Goal: Transaction & Acquisition: Download file/media

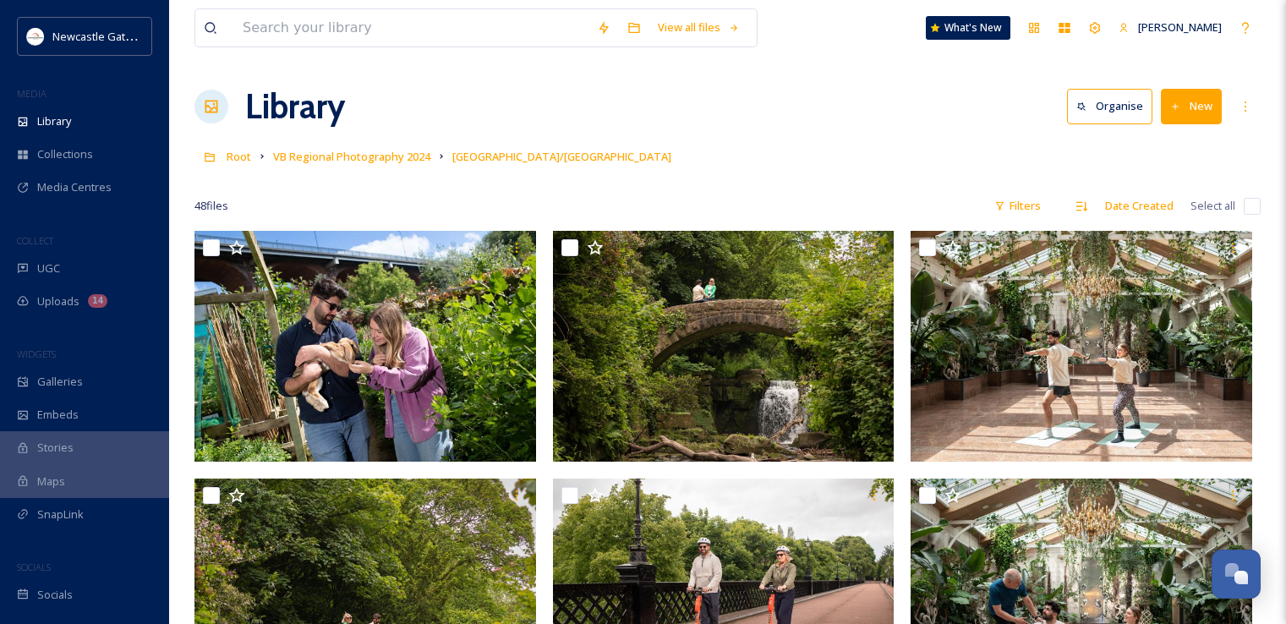
scroll to position [1756, 0]
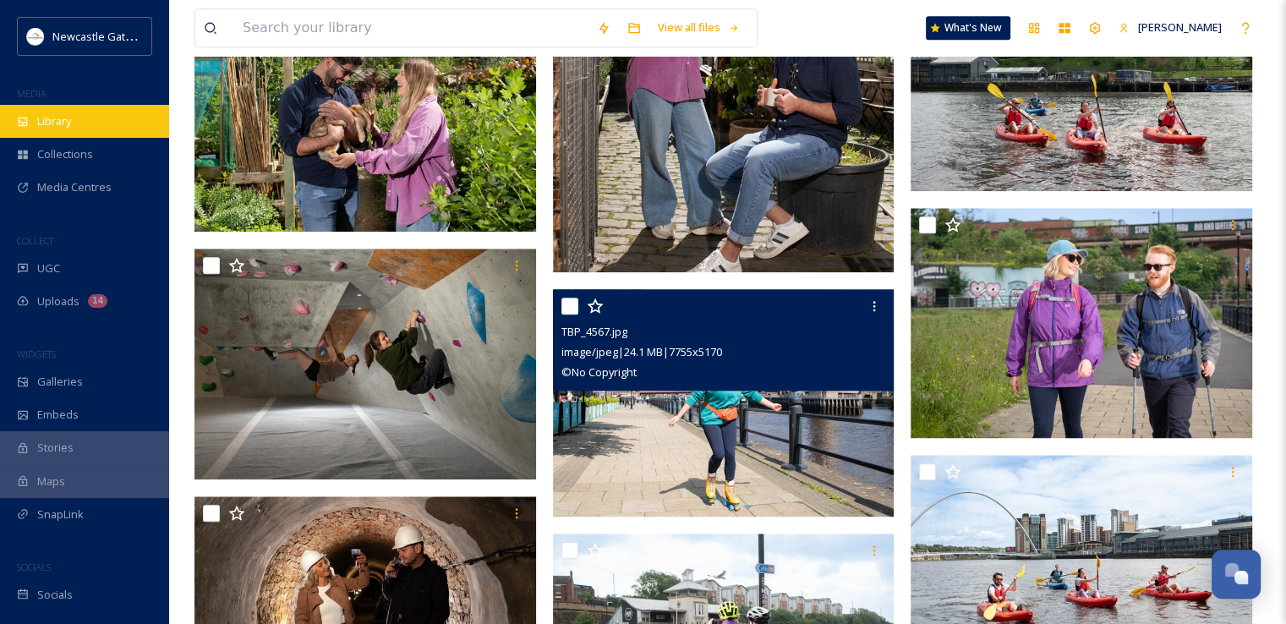
click at [58, 122] on span "Library" at bounding box center [54, 121] width 34 height 16
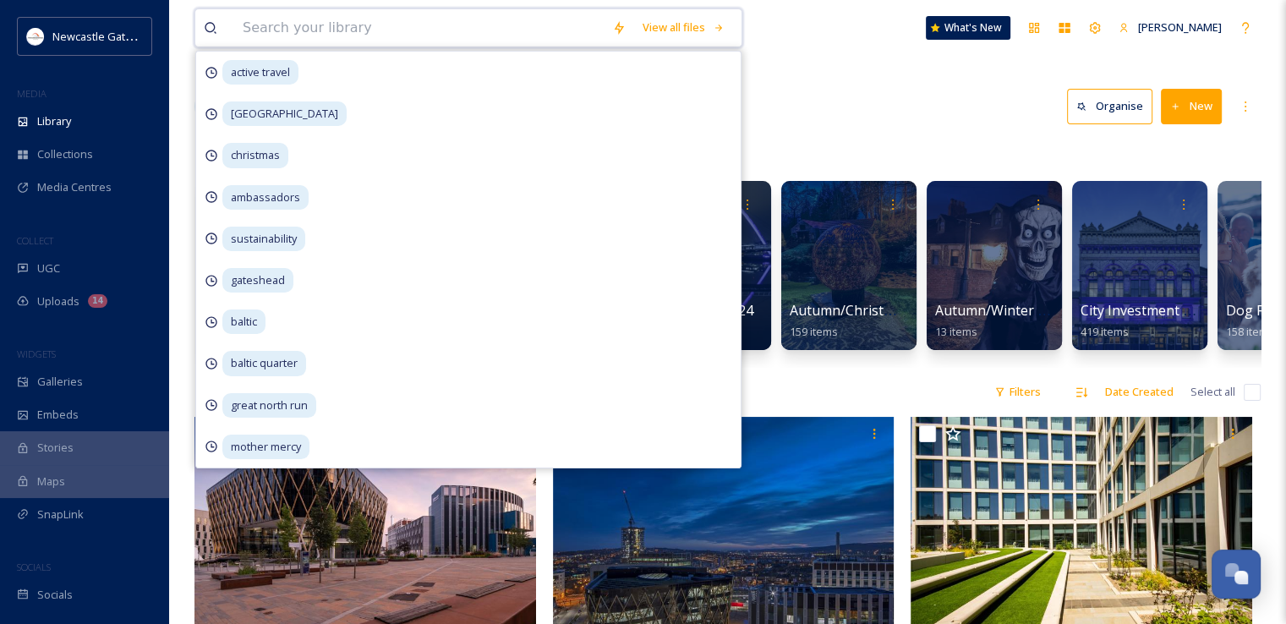
click at [337, 31] on input at bounding box center [419, 27] width 370 height 37
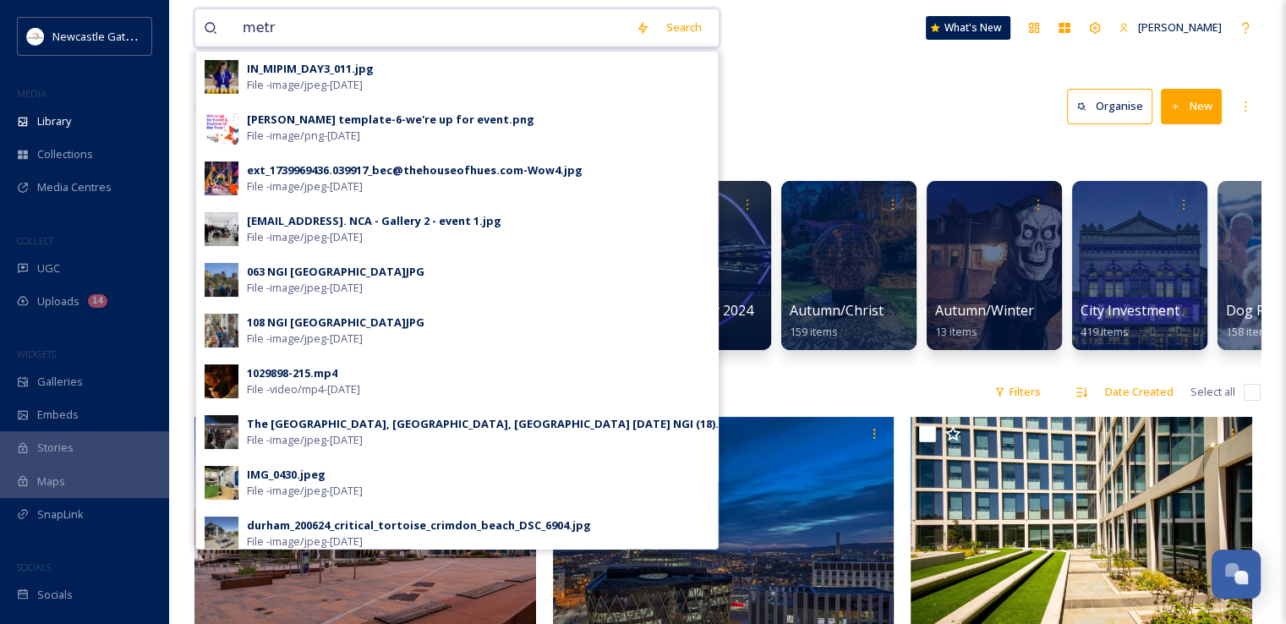
type input "metro"
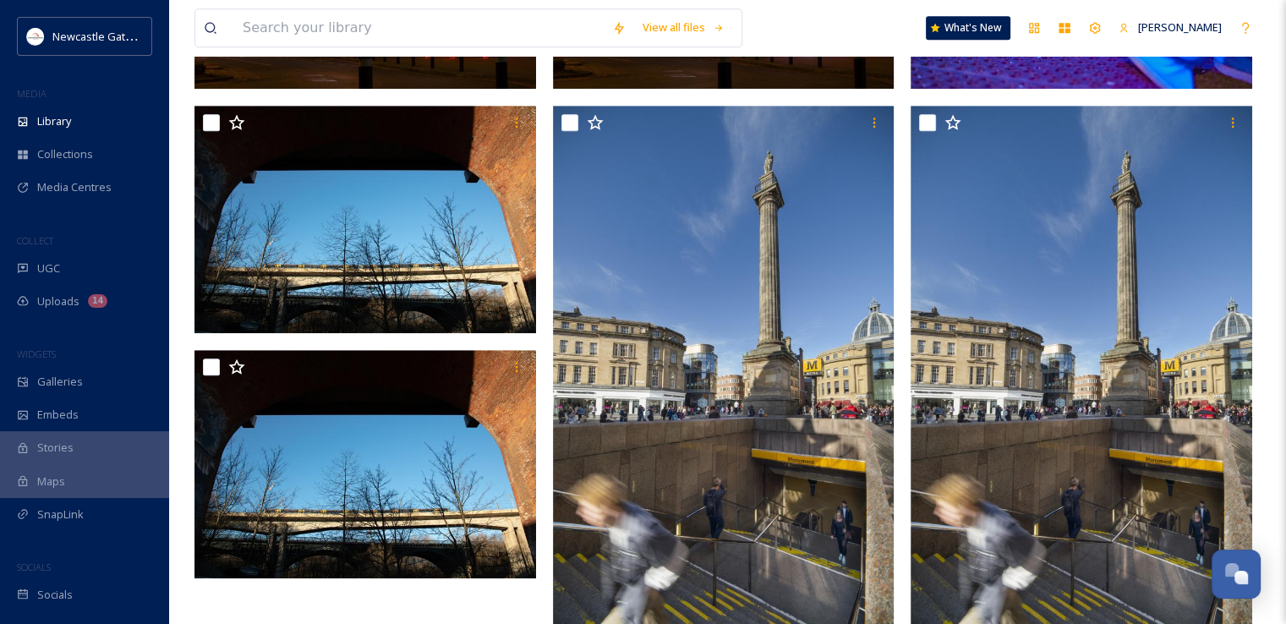
scroll to position [1117, 0]
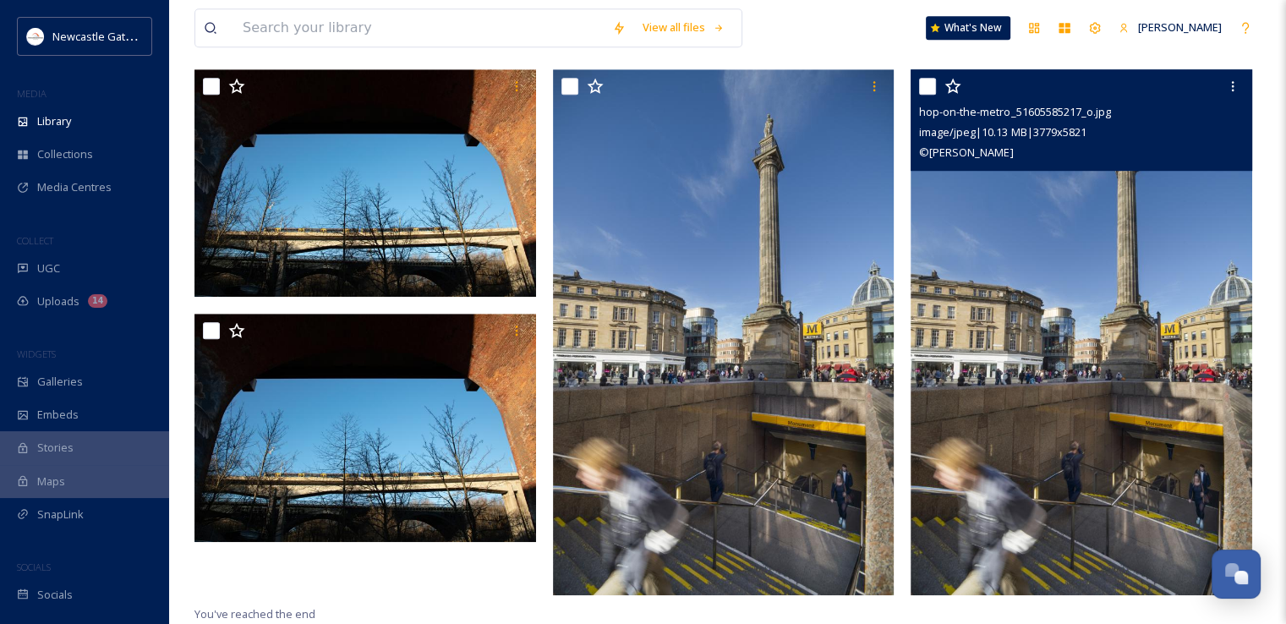
click at [1049, 304] on img at bounding box center [1082, 332] width 342 height 526
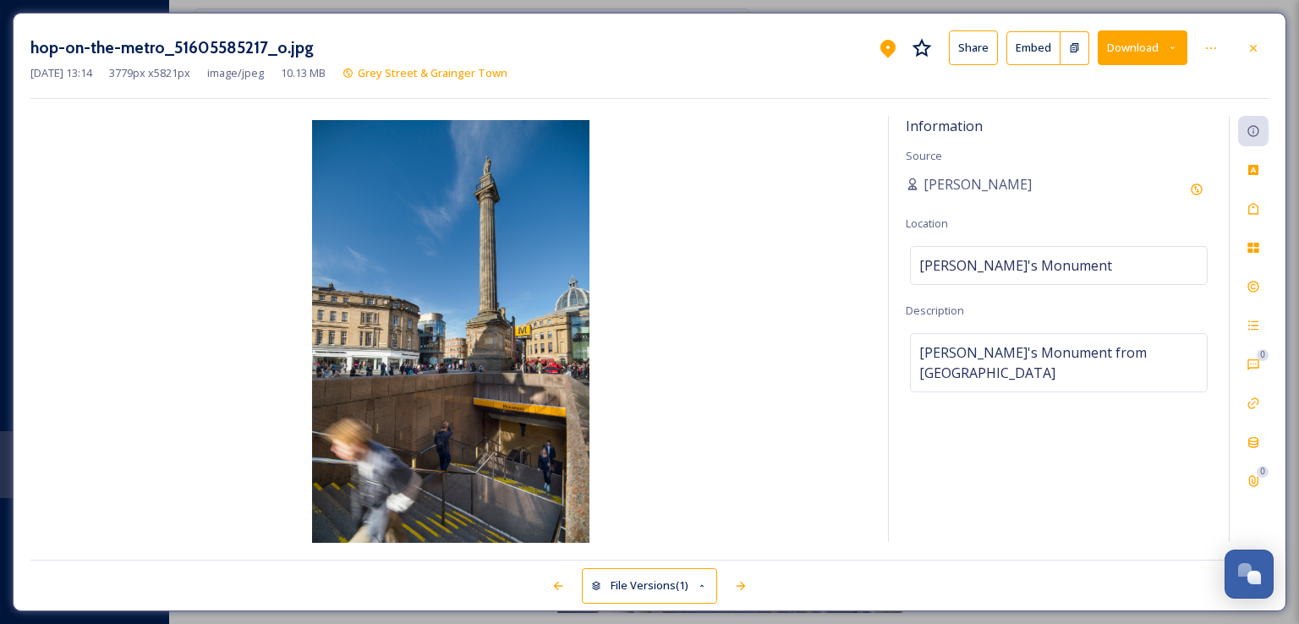
click at [1150, 51] on button "Download" at bounding box center [1143, 47] width 90 height 35
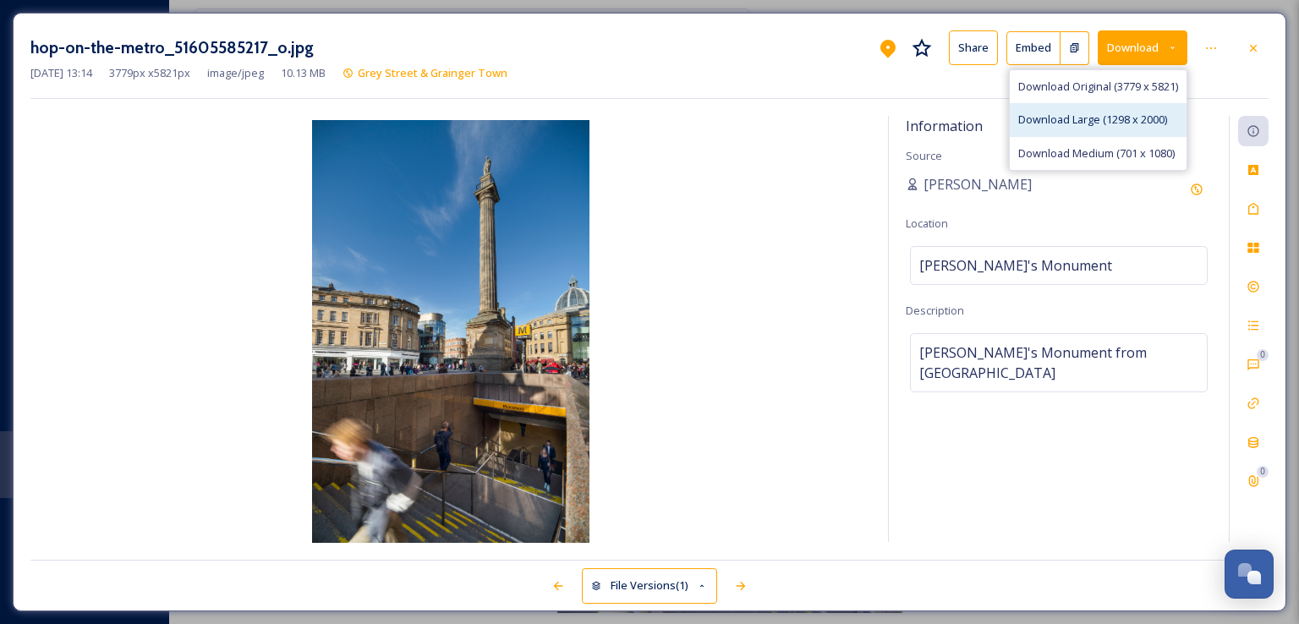
click at [1070, 112] on span "Download Large (1298 x 2000)" at bounding box center [1092, 120] width 149 height 16
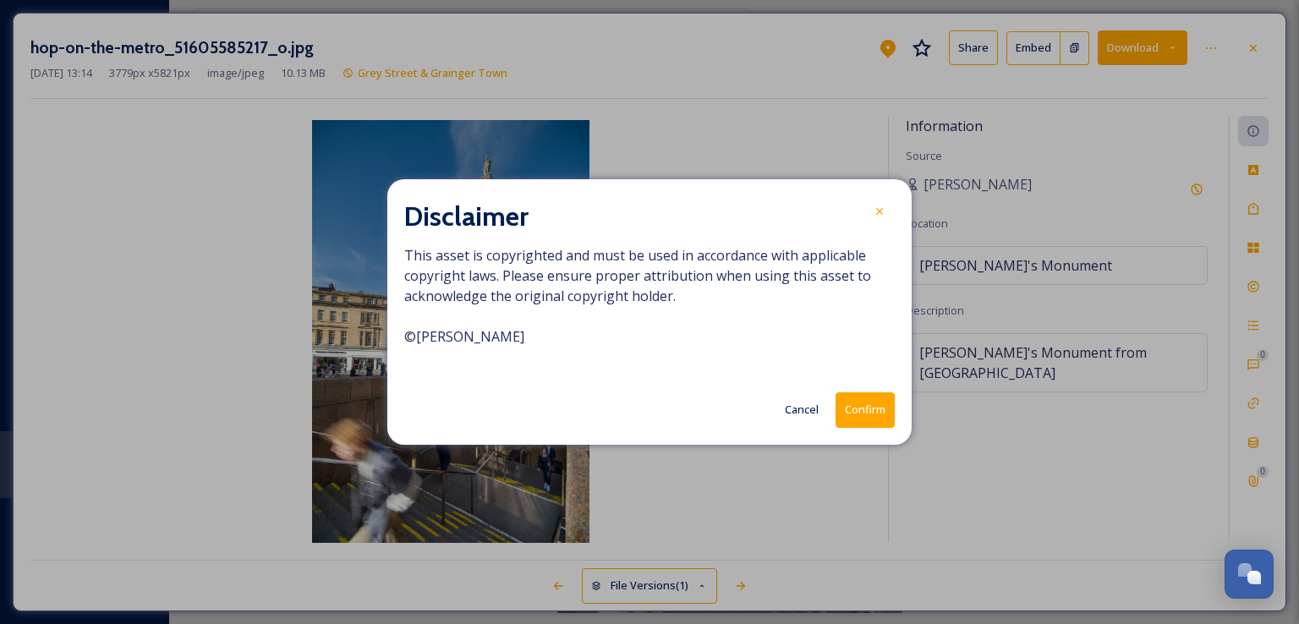
click at [872, 414] on button "Confirm" at bounding box center [865, 409] width 59 height 35
